Goal: Task Accomplishment & Management: Complete application form

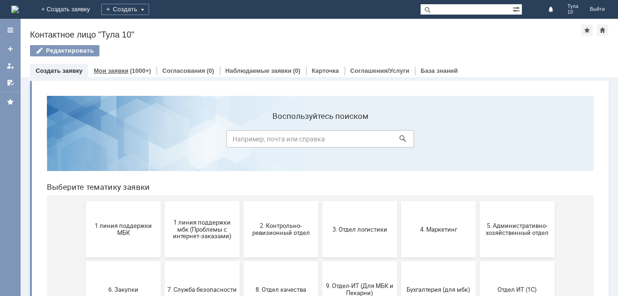
click at [138, 65] on div "Мои заявки (1000+)" at bounding box center [122, 71] width 69 height 14
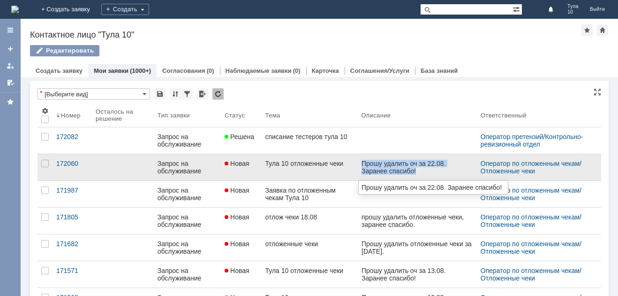
drag, startPoint x: 361, startPoint y: 160, endPoint x: 417, endPoint y: 173, distance: 57.3
click at [417, 173] on div "Прошу удалить оч за 22.08. Заранее спасибо!" at bounding box center [417, 167] width 112 height 15
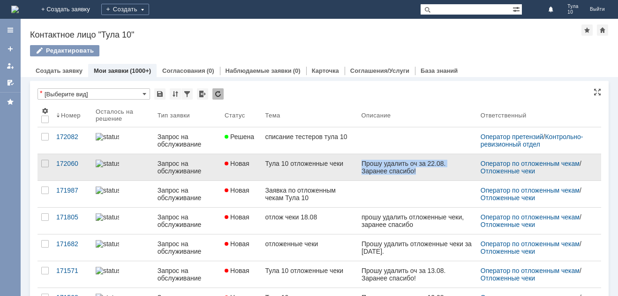
copy div "Прошу удалить оч за 22.08. Заранее спасибо!"
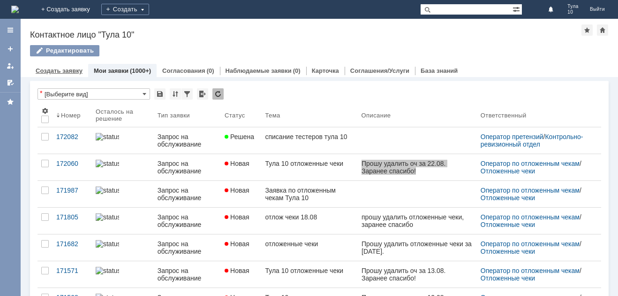
click at [66, 69] on link "Создать заявку" at bounding box center [59, 70] width 47 height 7
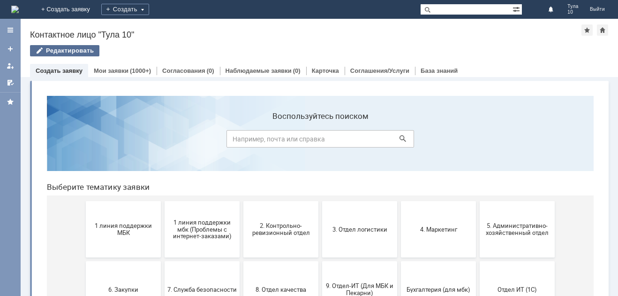
click at [73, 48] on div "Редактировать" at bounding box center [64, 50] width 69 height 11
click at [73, 48] on div "Назад | Контактное лицо "Тула 10" Контактное лицо "Тула 10" Редактировать emplo…" at bounding box center [320, 157] width 598 height 277
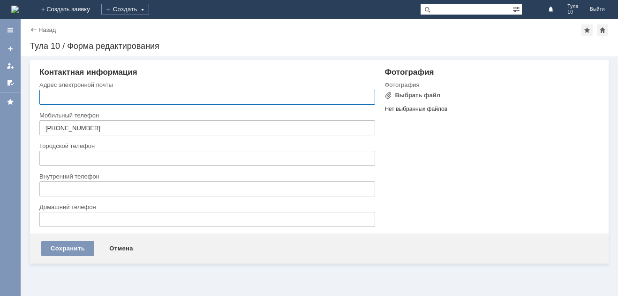
type input "[EMAIL_ADDRESS][DOMAIN_NAME]"
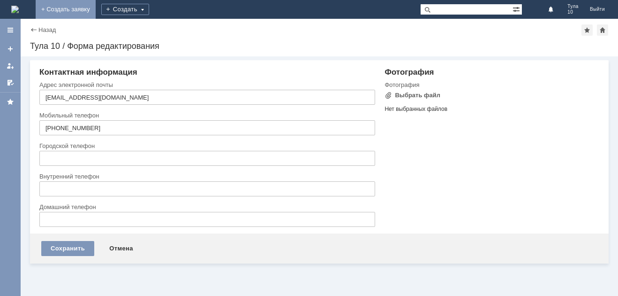
click at [96, 6] on link "+ Создать заявку" at bounding box center [66, 9] width 60 height 19
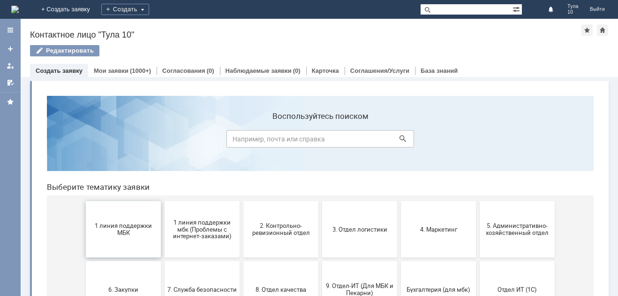
click at [119, 243] on button "1 линия поддержки МБК" at bounding box center [123, 229] width 75 height 56
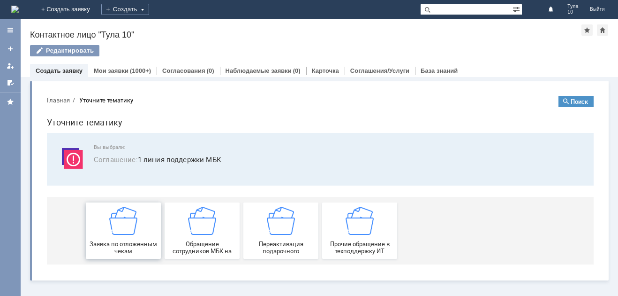
click at [96, 224] on div "Заявка по отложенным чекам" at bounding box center [123, 230] width 69 height 48
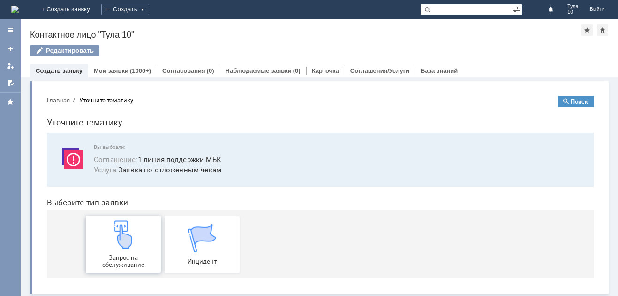
click at [129, 228] on img at bounding box center [123, 234] width 28 height 28
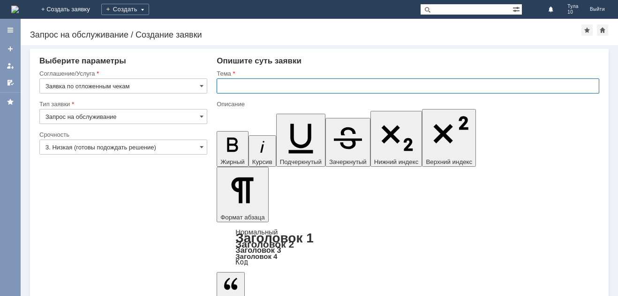
click at [240, 86] on input "text" at bounding box center [408, 85] width 383 height 15
type input "отложенные чеки 27.08"
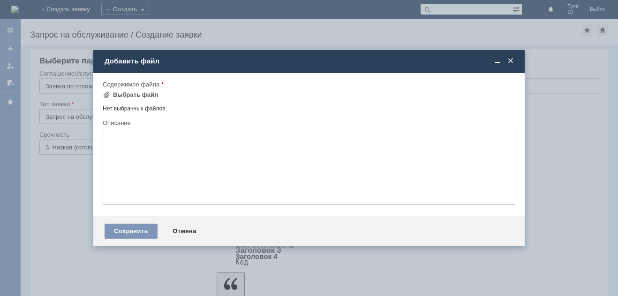
click at [137, 87] on div "Содержимое файла" at bounding box center [308, 84] width 411 height 6
click at [141, 94] on div "Выбрать файл" at bounding box center [136, 95] width 46 height 8
click at [131, 87] on div "Содержимое файла" at bounding box center [308, 84] width 411 height 6
click at [136, 92] on div "Выбрать файл" at bounding box center [136, 95] width 46 height 8
click at [152, 91] on div "Выбрать файл" at bounding box center [136, 95] width 46 height 8
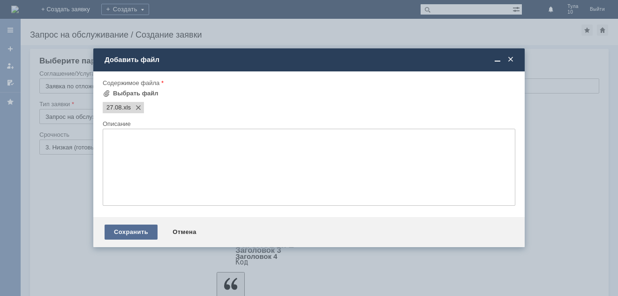
click at [139, 226] on div "Сохранить" at bounding box center [131, 231] width 53 height 15
